Goal: Transaction & Acquisition: Obtain resource

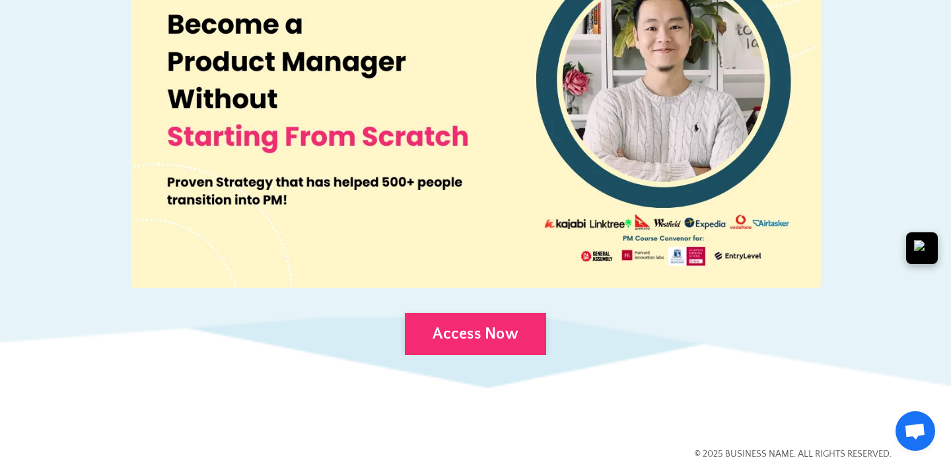
scroll to position [990, 0]
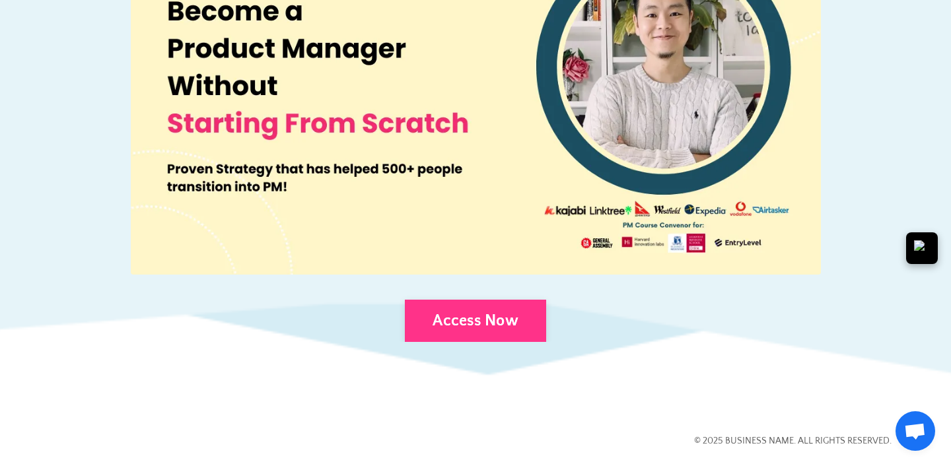
click at [448, 304] on link "Access Now" at bounding box center [475, 321] width 141 height 42
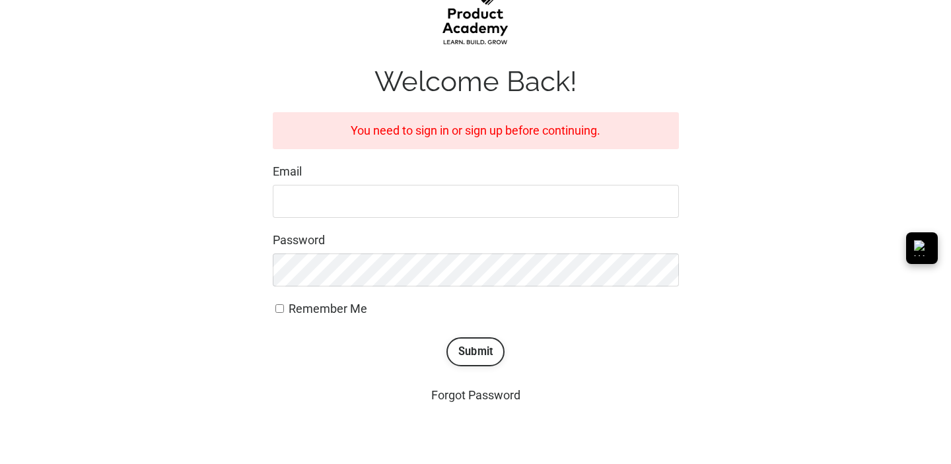
scroll to position [191, 0]
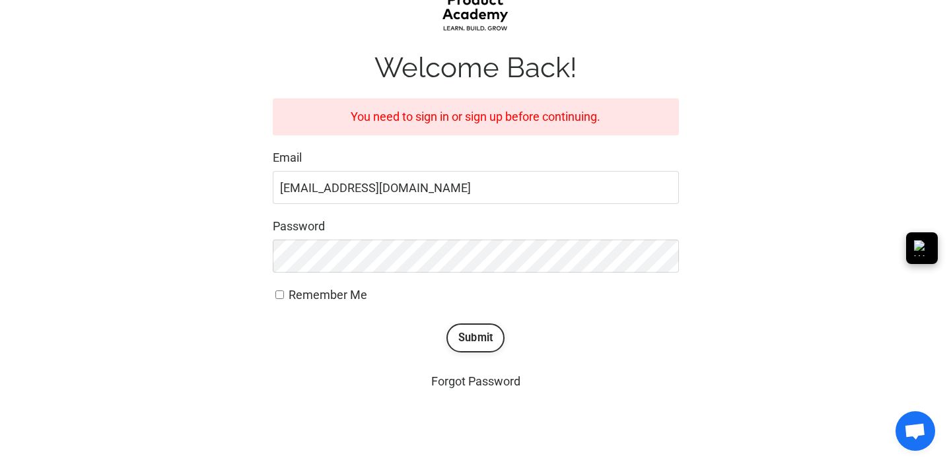
type input "ewertanen3@gmail.com"
click at [465, 337] on button "Submit" at bounding box center [475, 337] width 59 height 29
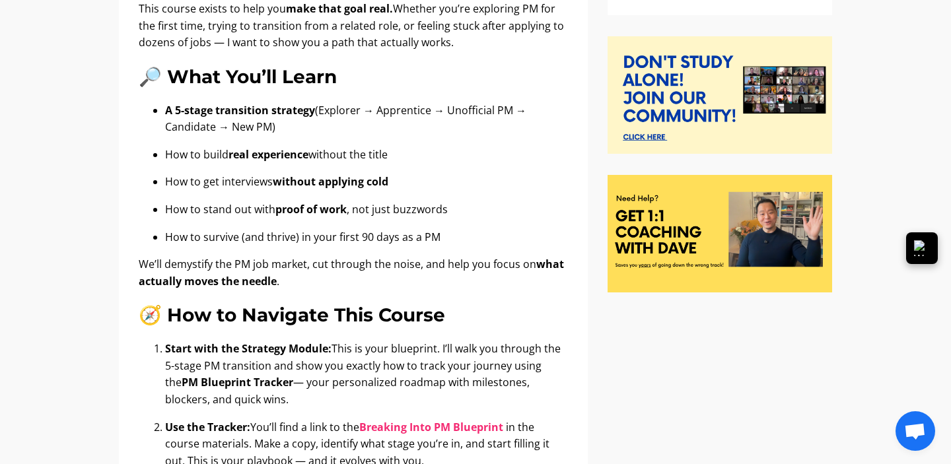
scroll to position [299, 0]
